Goal: Task Accomplishment & Management: Complete application form

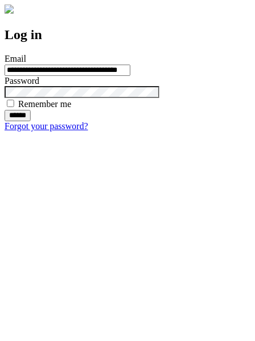
type input "**********"
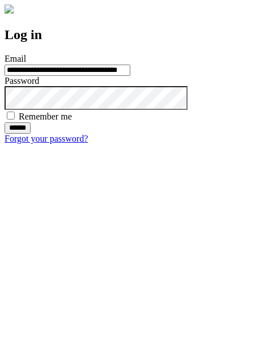
click at [31, 134] on input "******" at bounding box center [18, 127] width 26 height 11
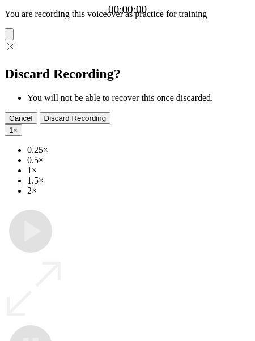
type input "**********"
